Goal: Check status: Check status

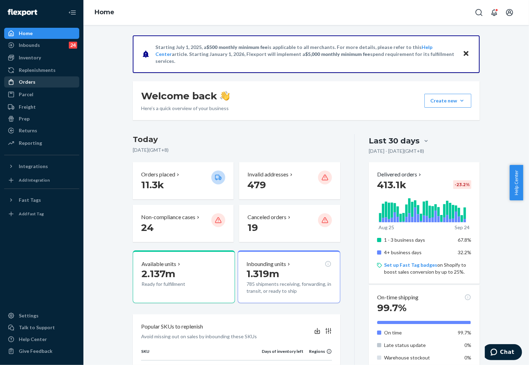
click at [36, 77] on link "Orders" at bounding box center [41, 82] width 75 height 11
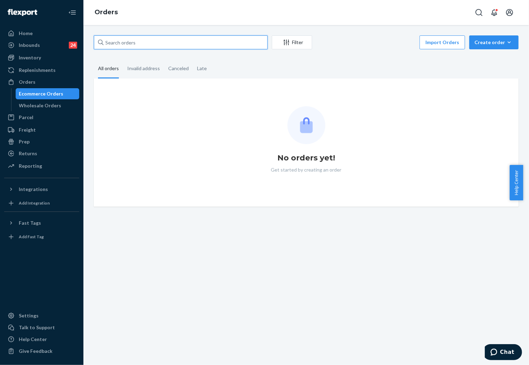
click at [183, 47] on input "text" at bounding box center [181, 42] width 174 height 14
paste input "255011660"
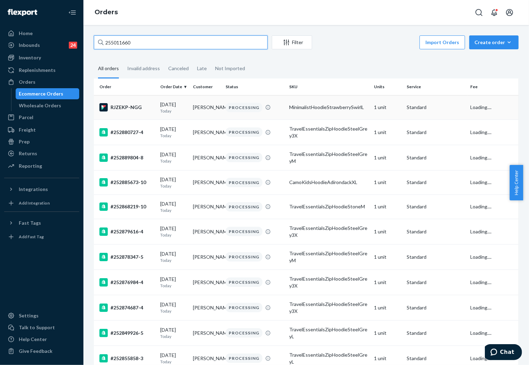
type input "255011660"
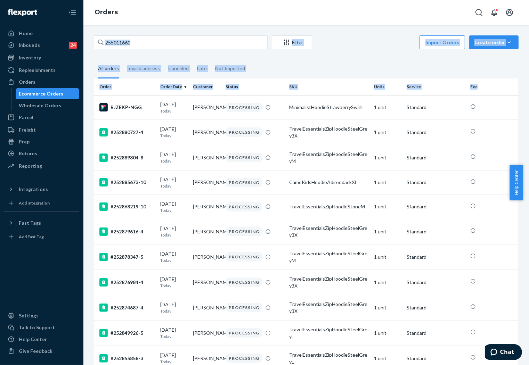
drag, startPoint x: 139, startPoint y: 103, endPoint x: 173, endPoint y: 45, distance: 67.3
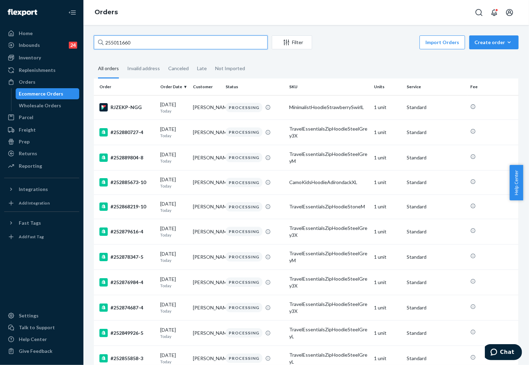
click at [173, 45] on input "255011660" at bounding box center [181, 42] width 174 height 14
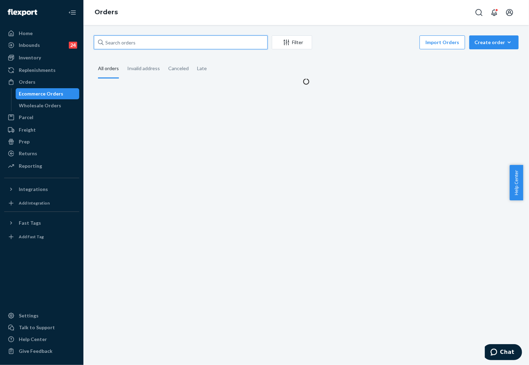
paste input "255011660"
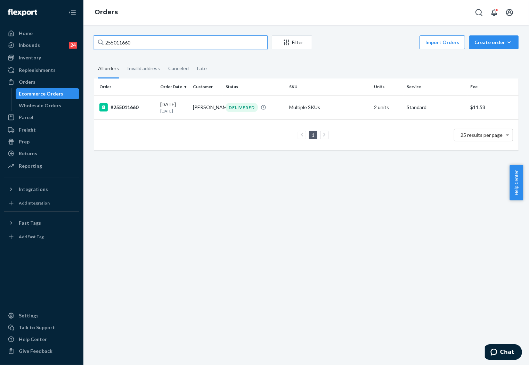
click at [183, 43] on input "255011660" at bounding box center [181, 42] width 174 height 14
paste input "8973"
type input "255018973"
click at [196, 110] on td "Regina Hogan" at bounding box center [206, 107] width 33 height 24
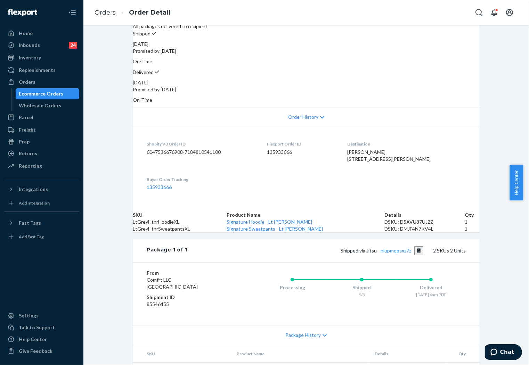
scroll to position [116, 0]
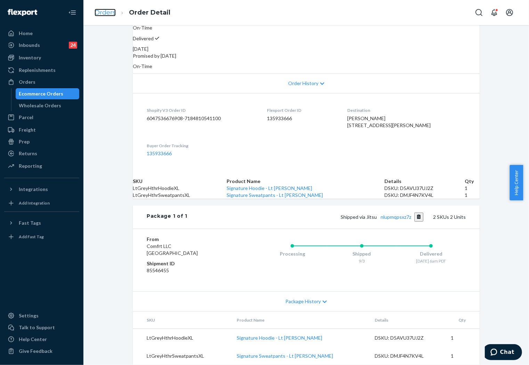
click at [106, 13] on link "Orders" at bounding box center [105, 13] width 21 height 8
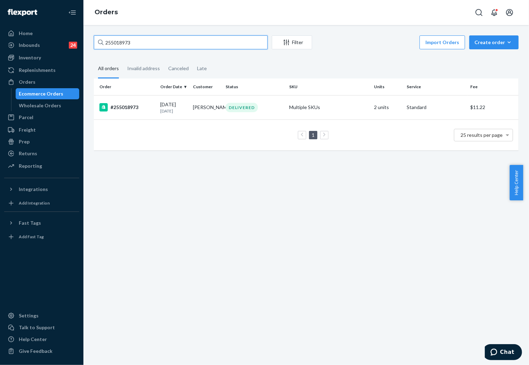
click at [164, 40] on input "255018973" at bounding box center [181, 42] width 174 height 14
paste input "259079"
type input "255259079"
click at [176, 109] on p "6 days ago" at bounding box center [173, 111] width 27 height 6
